Goal: Task Accomplishment & Management: Manage account settings

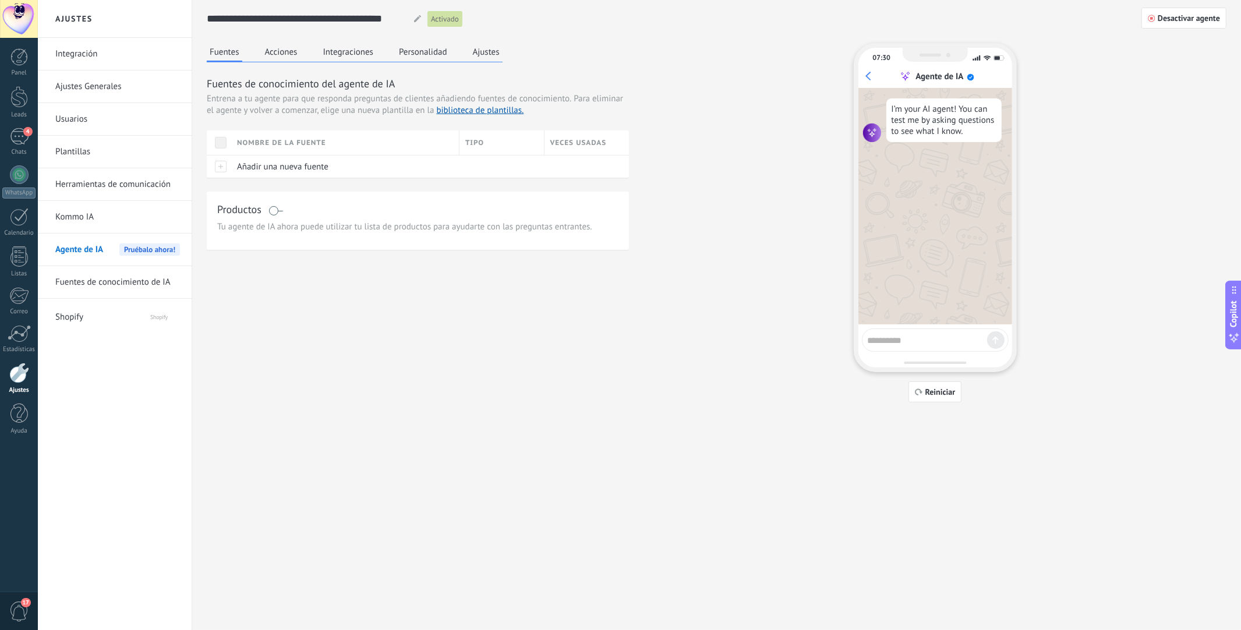
click at [290, 52] on button "Acciones" at bounding box center [281, 51] width 38 height 17
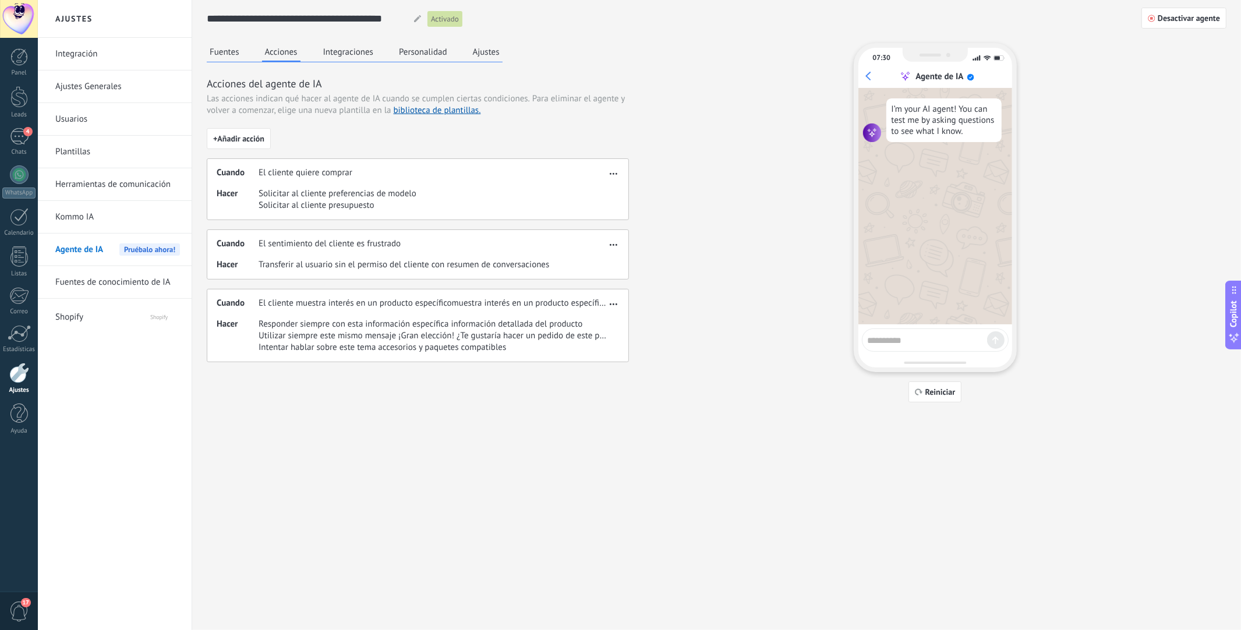
click at [223, 57] on button "Fuentes" at bounding box center [225, 51] width 36 height 17
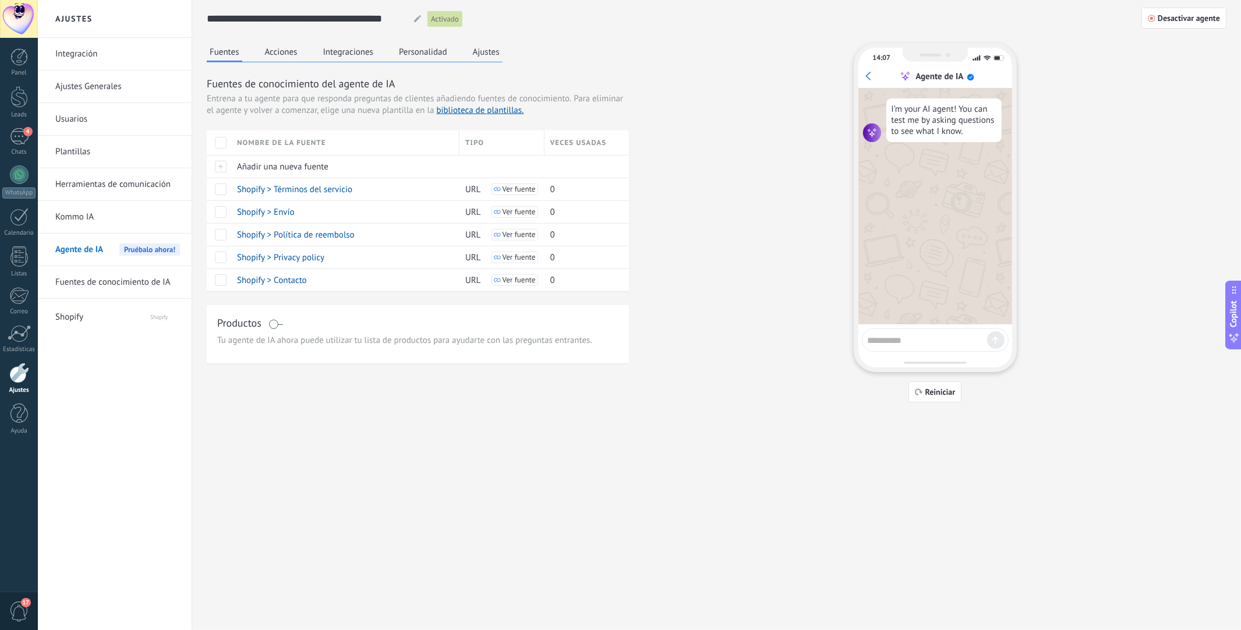
click at [280, 51] on button "Acciones" at bounding box center [281, 51] width 38 height 17
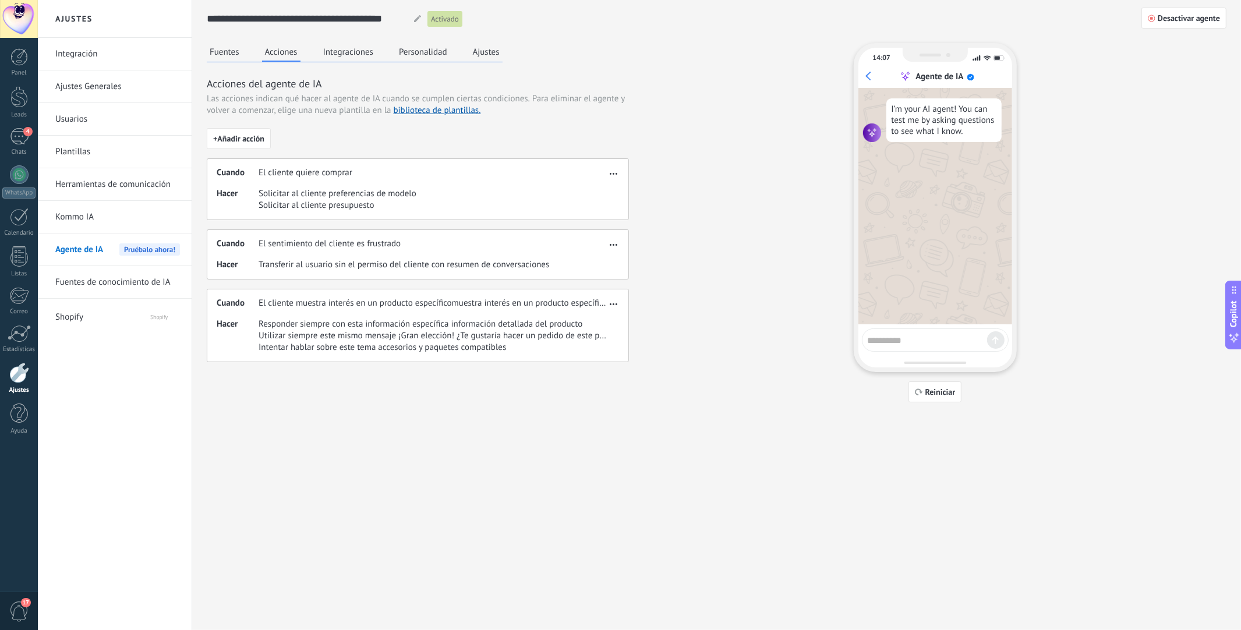
click at [341, 42] on div "**********" at bounding box center [717, 201] width 1020 height 403
click at [342, 52] on button "Integraciones" at bounding box center [348, 51] width 57 height 17
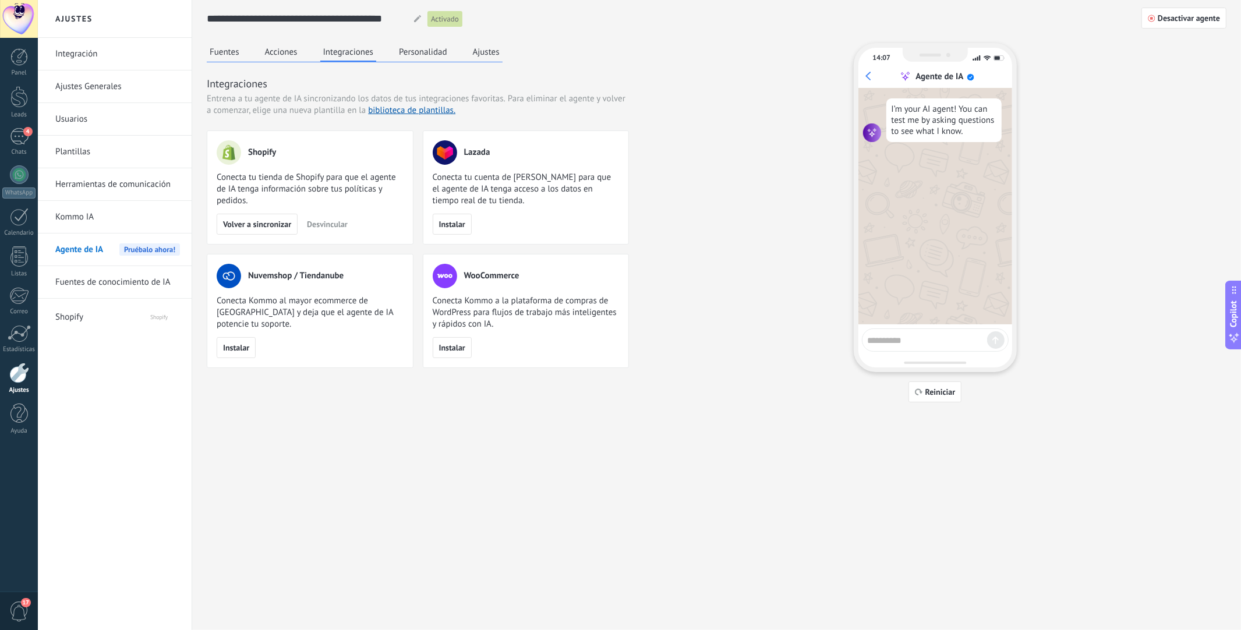
click at [423, 52] on button "Personalidad" at bounding box center [423, 51] width 54 height 17
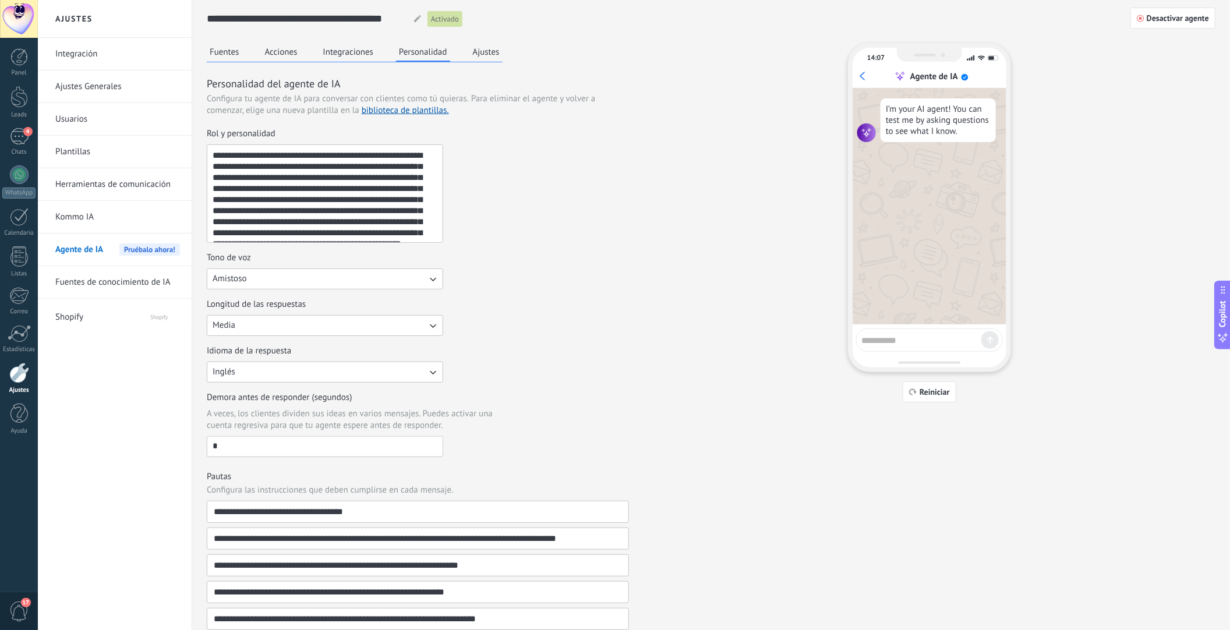
click at [490, 58] on button "Ajustes" at bounding box center [486, 51] width 33 height 17
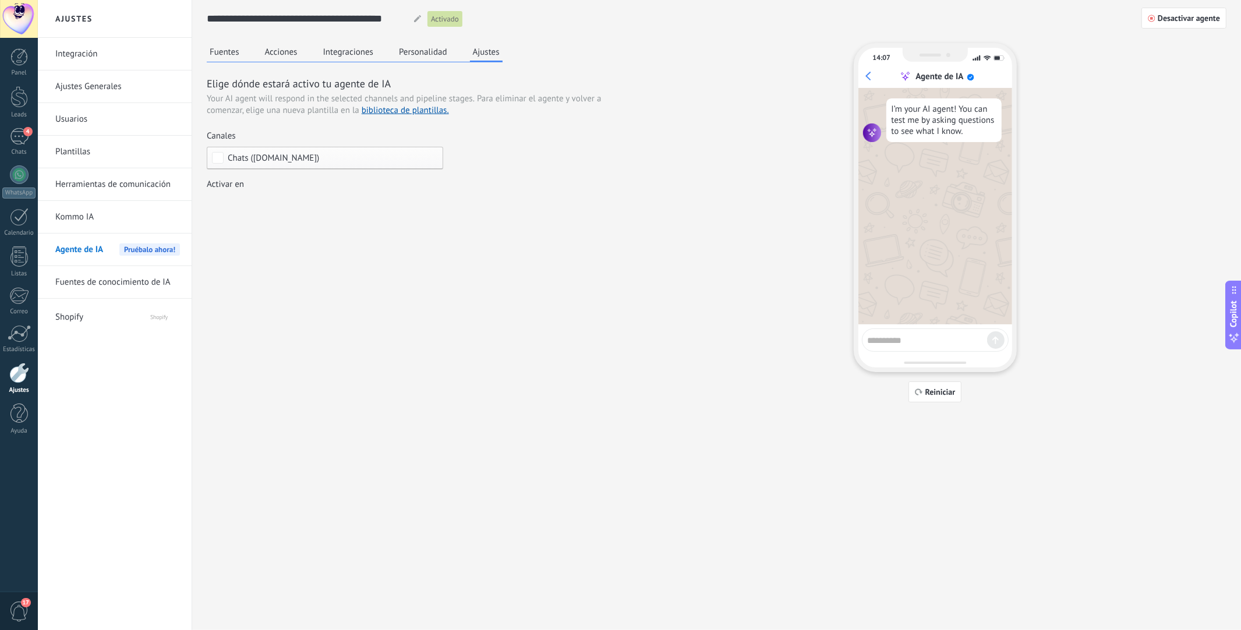
click at [217, 59] on button "Fuentes" at bounding box center [225, 51] width 36 height 17
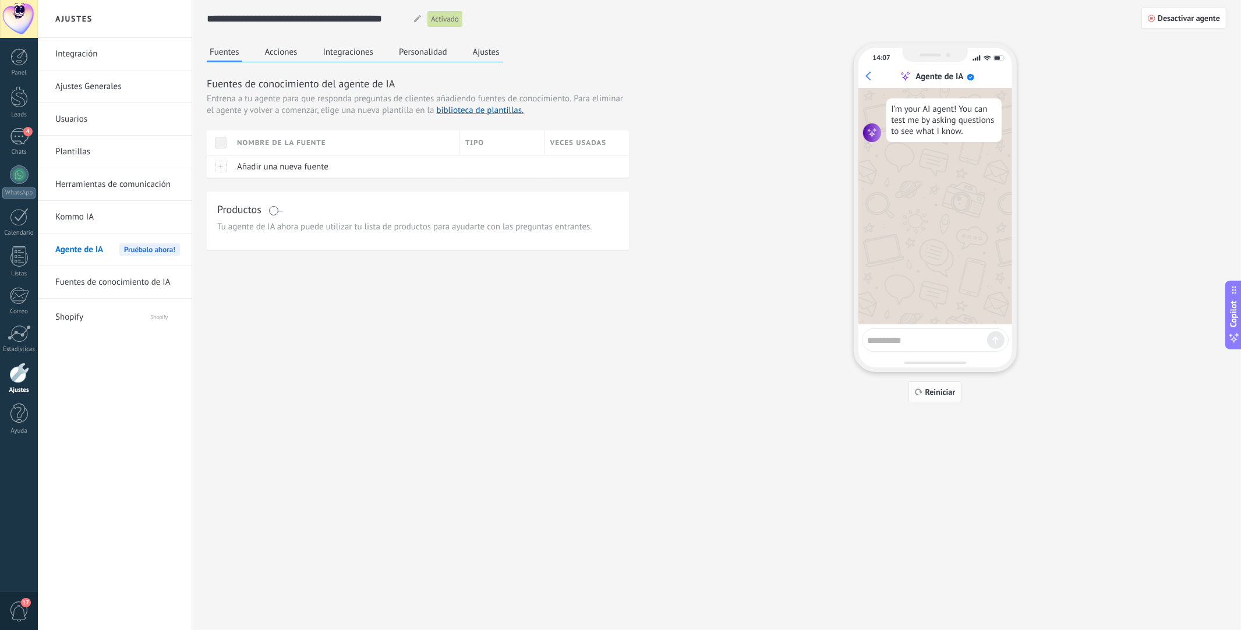
click at [937, 396] on span "Reiniciar" at bounding box center [941, 392] width 30 height 8
click at [1187, 20] on span "Desactivar agente" at bounding box center [1189, 18] width 62 height 8
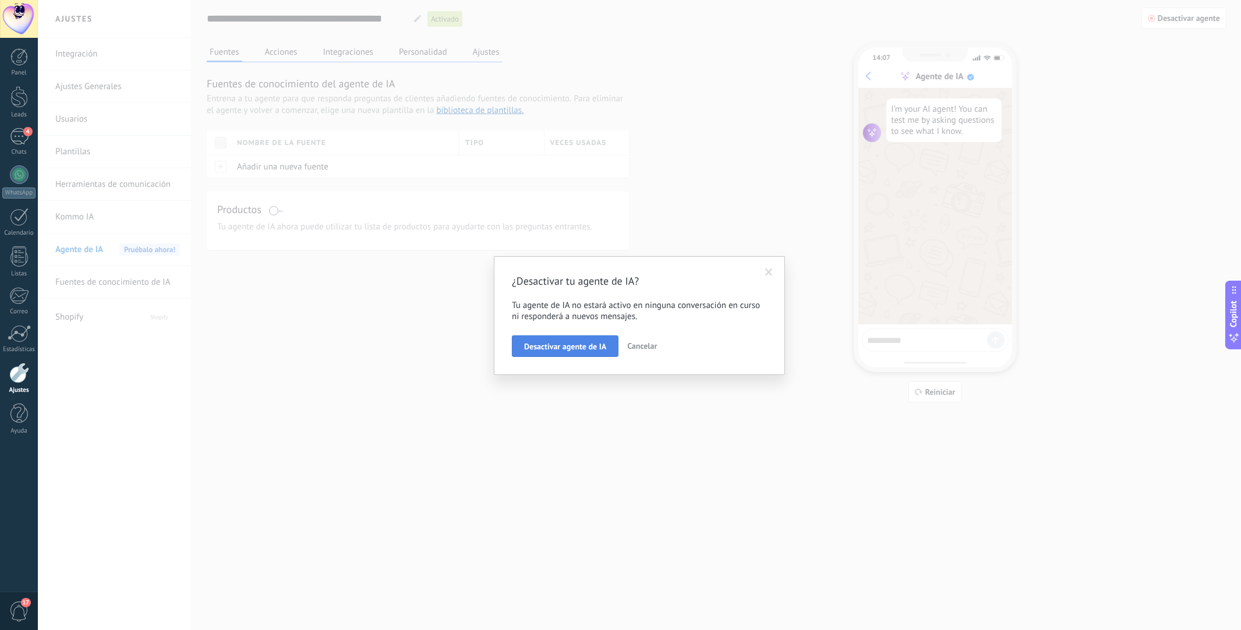
click at [570, 347] on span "Desactivar agente de IA" at bounding box center [565, 347] width 82 height 8
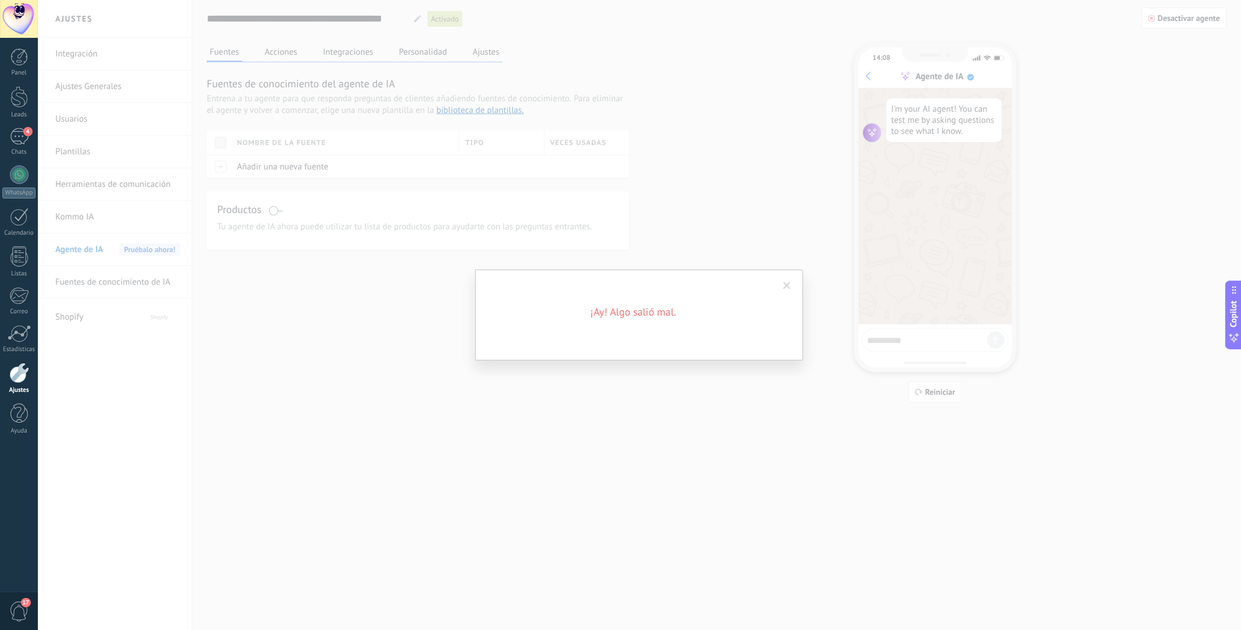
click at [702, 171] on div "¡Ay! Algo salió mal." at bounding box center [639, 315] width 1203 height 630
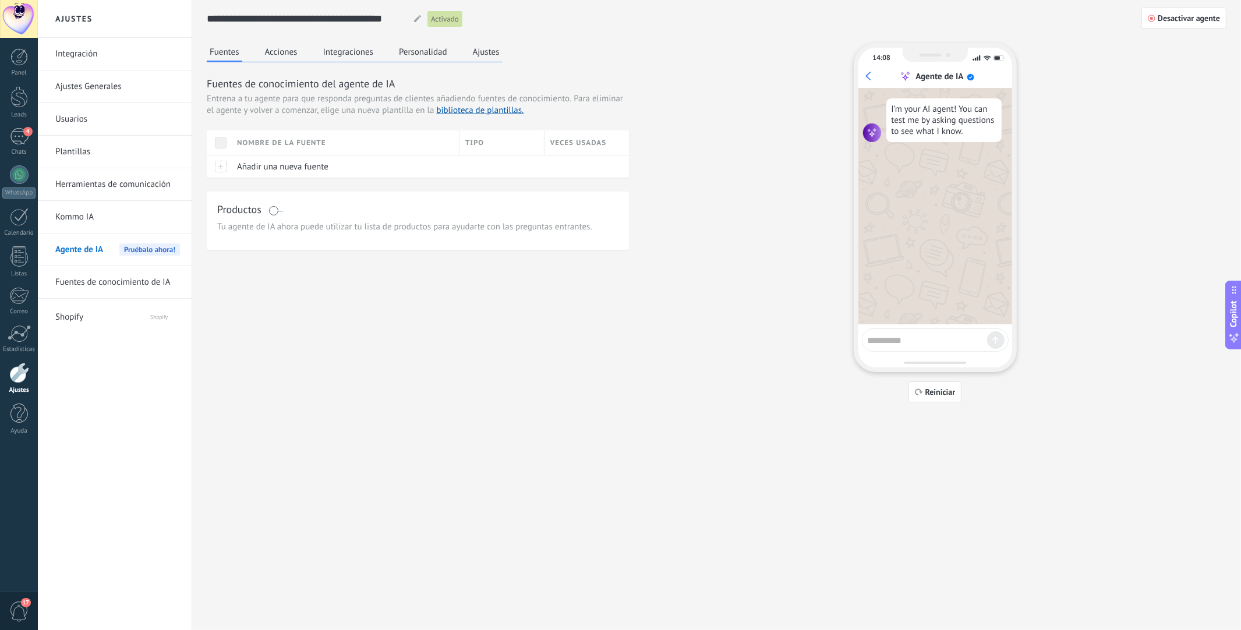
click at [277, 48] on button "Acciones" at bounding box center [281, 51] width 38 height 17
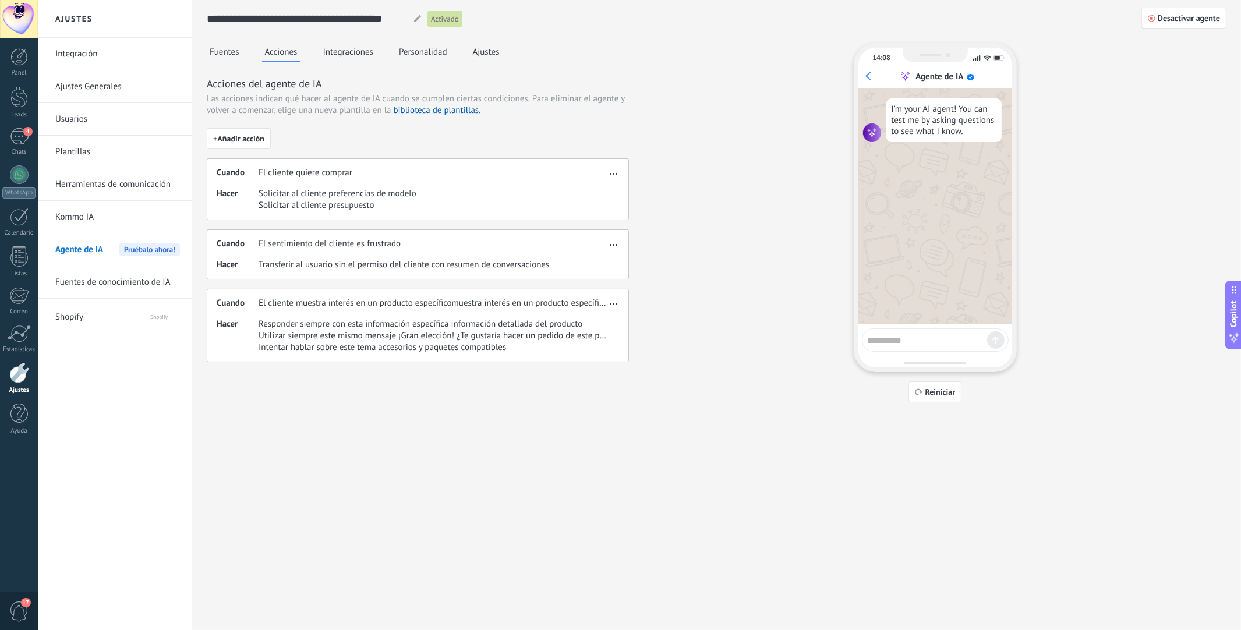
click at [228, 57] on button "Fuentes" at bounding box center [225, 51] width 36 height 17
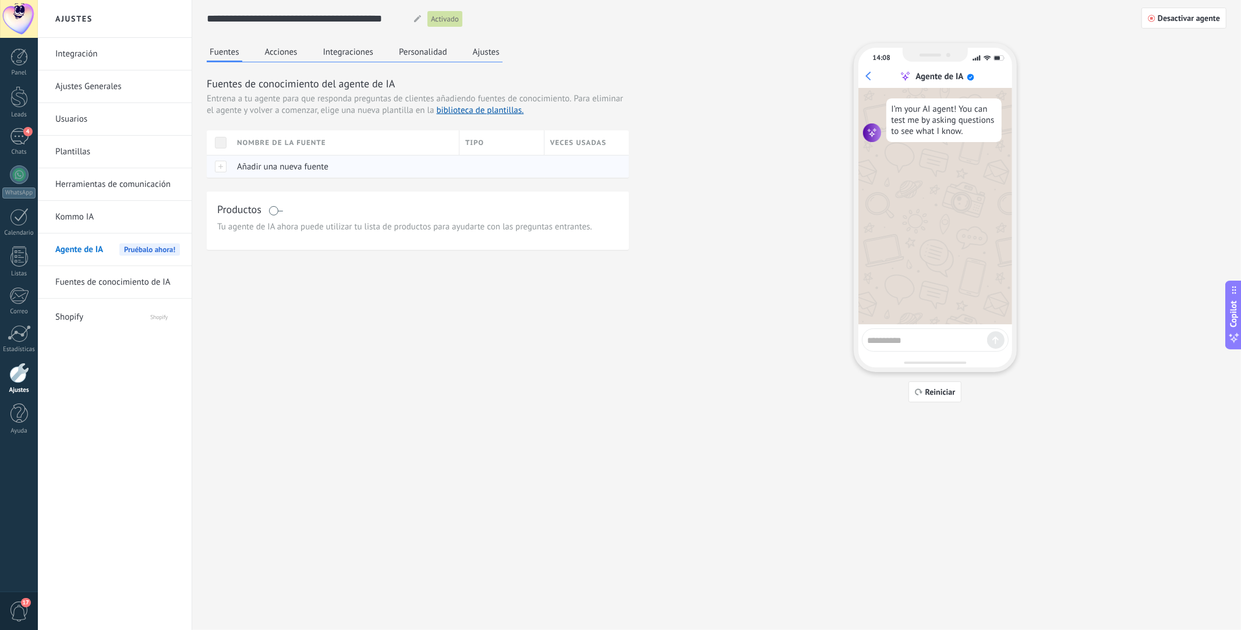
click at [229, 170] on div at bounding box center [219, 166] width 24 height 23
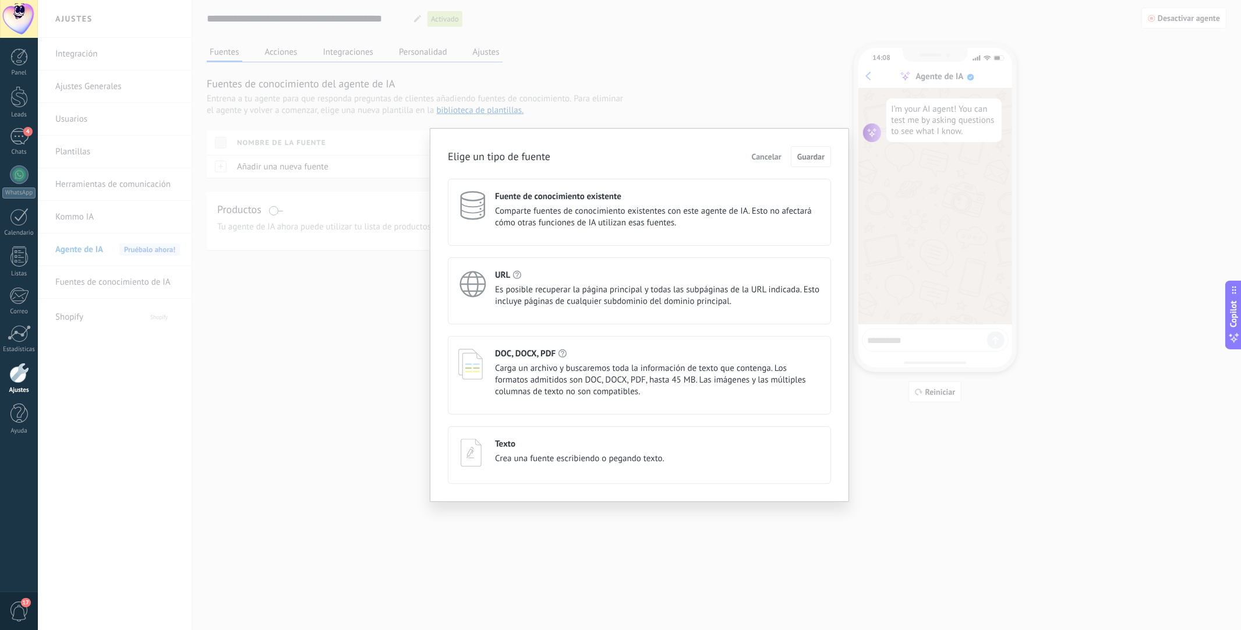
click at [654, 302] on span "Es posible recuperar la página principal y todas las subpáginas de la URL indic…" at bounding box center [658, 295] width 326 height 23
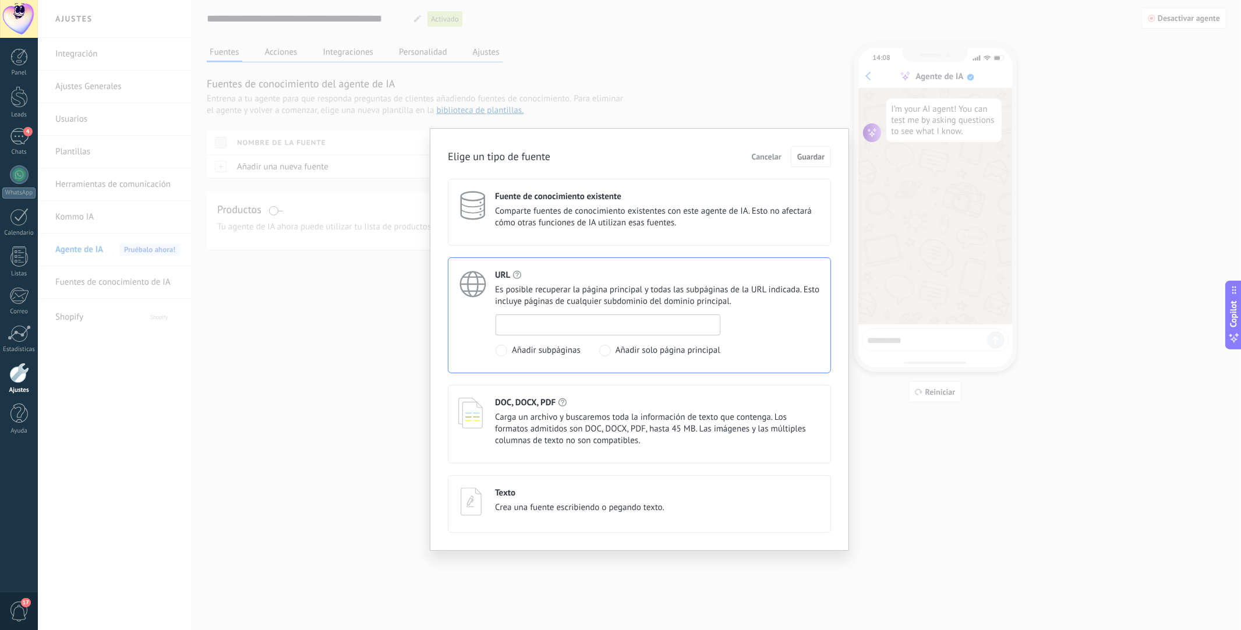
click at [645, 324] on input at bounding box center [608, 324] width 224 height 19
paste input "**********"
type input "**********"
click at [813, 158] on span "Guardar" at bounding box center [810, 157] width 27 height 8
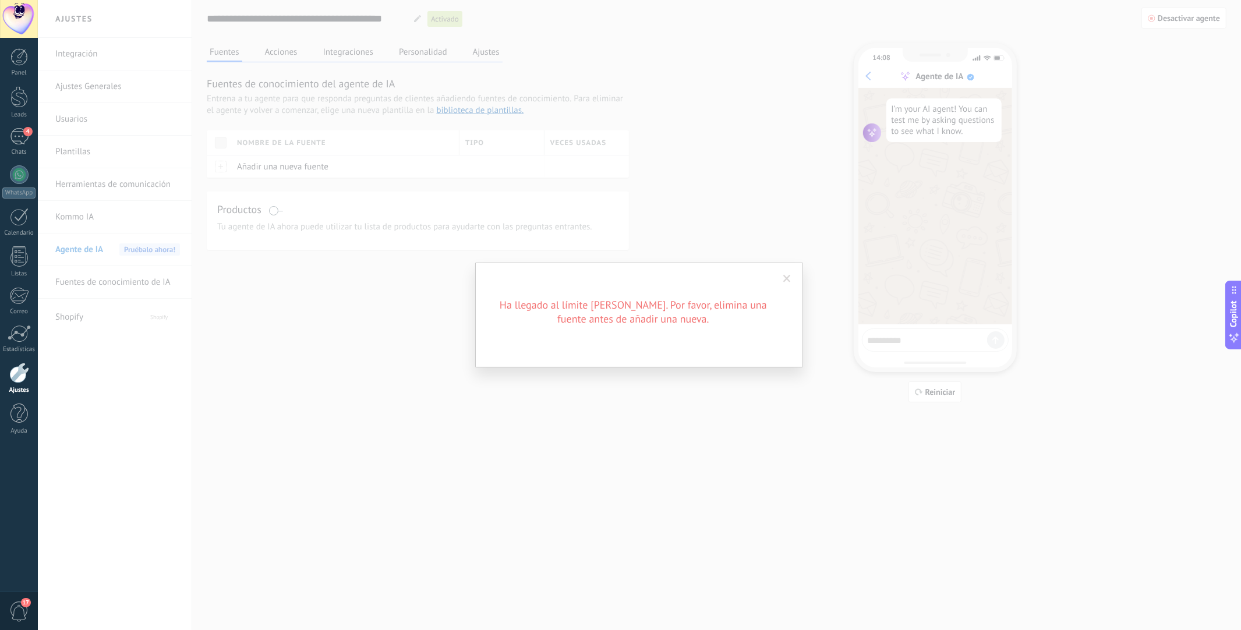
click at [788, 281] on span at bounding box center [787, 279] width 8 height 8
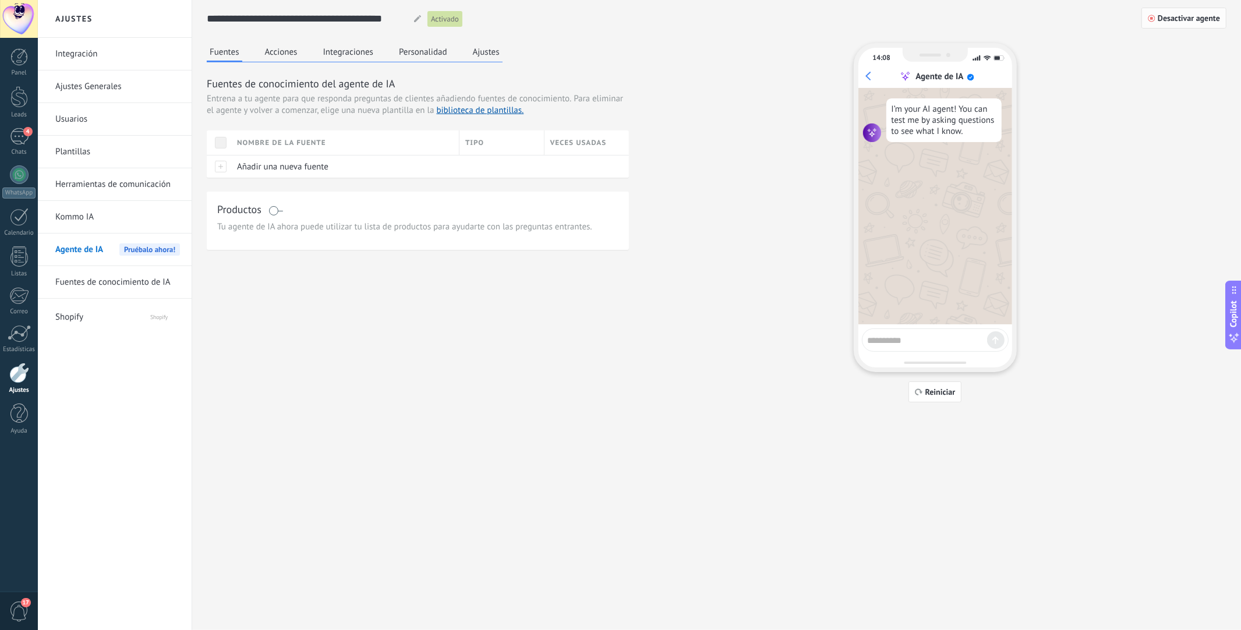
click at [1180, 19] on span "Desactivar agente" at bounding box center [1189, 18] width 62 height 8
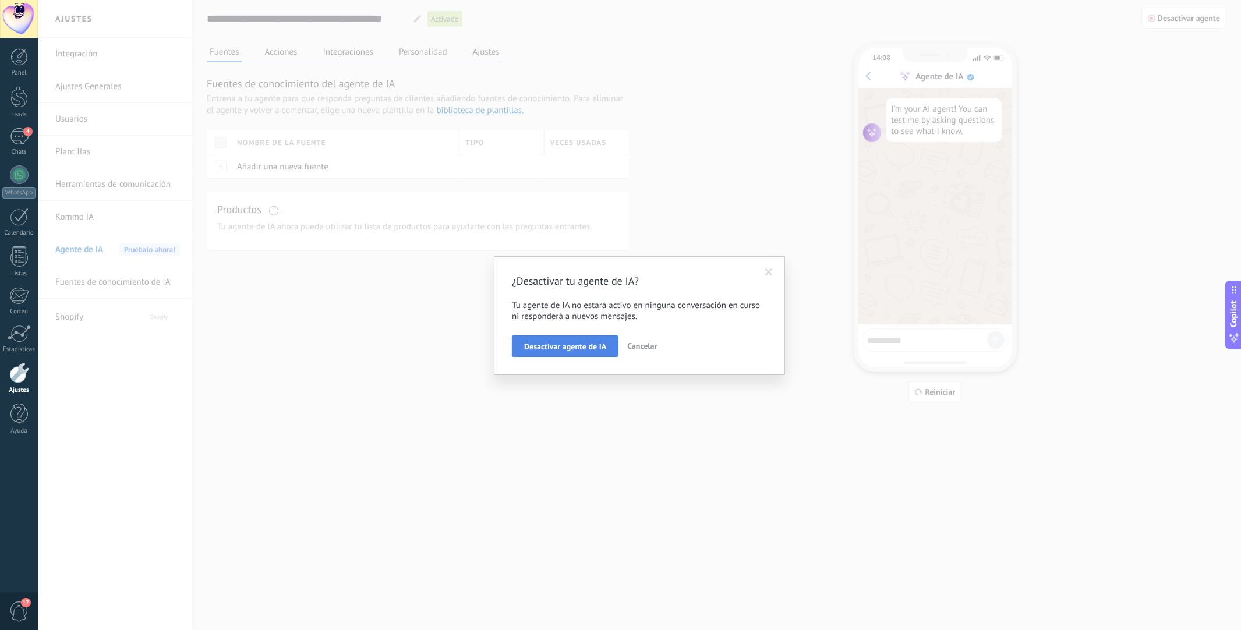
click at [587, 339] on button "Desactivar agente de IA" at bounding box center [565, 347] width 107 height 22
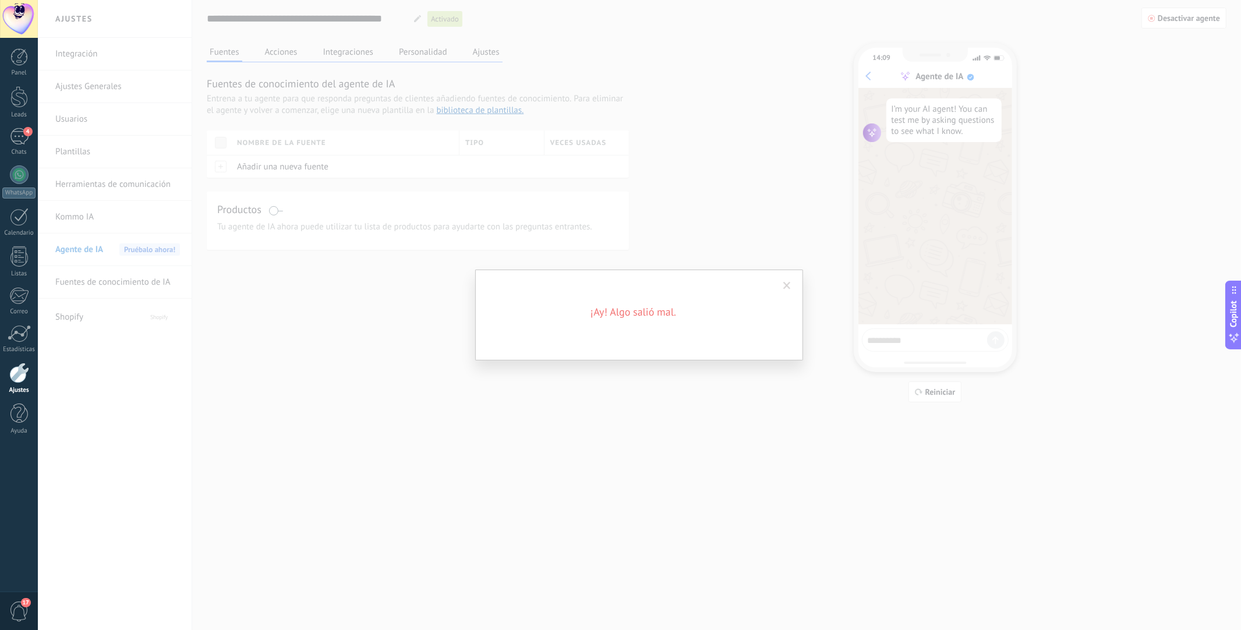
click at [1065, 88] on div "¡Ay! Algo salió mal." at bounding box center [639, 315] width 1203 height 630
